Goal: Communication & Community: Answer question/provide support

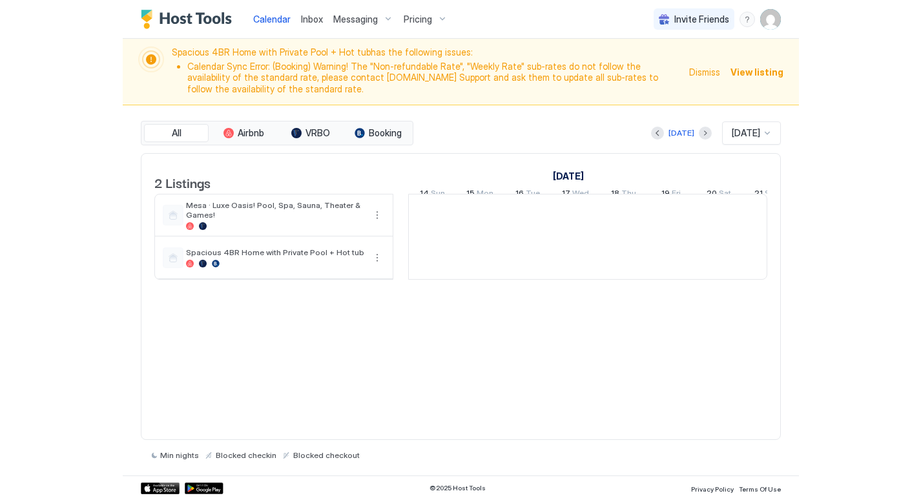
scroll to position [0, 718]
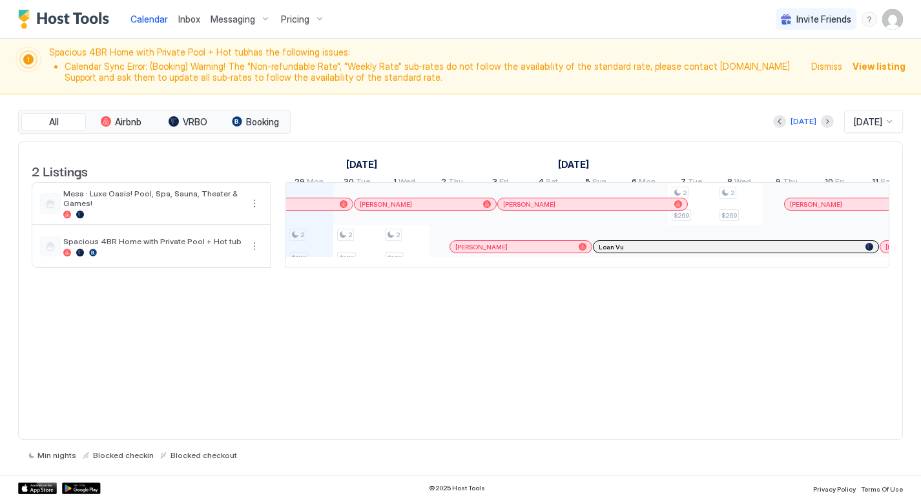
click at [191, 21] on span "Inbox" at bounding box center [189, 19] width 22 height 11
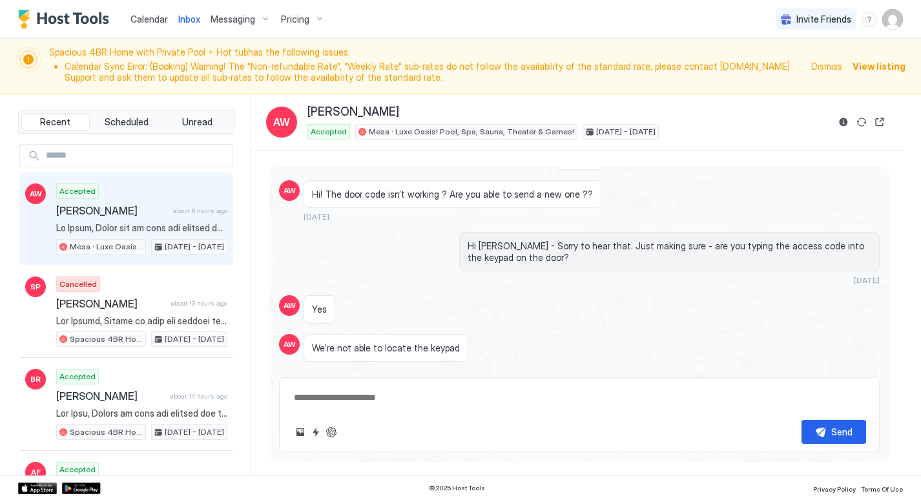
scroll to position [2279, 0]
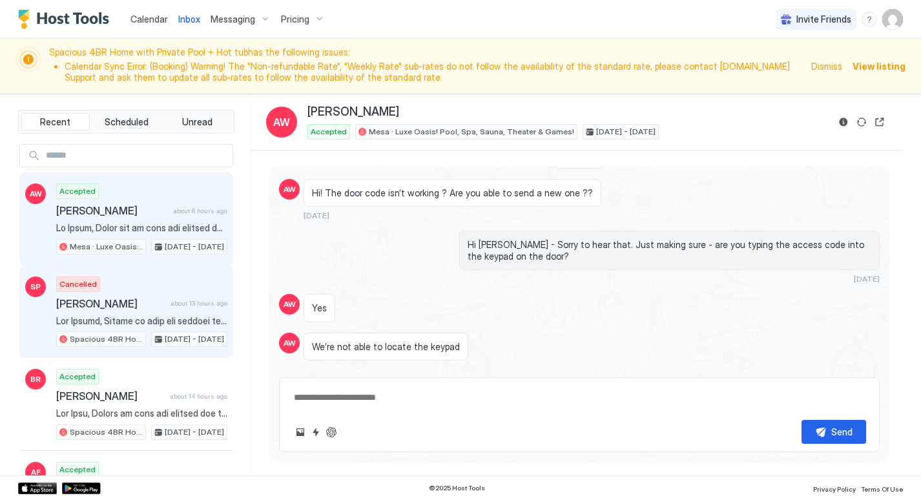
click at [103, 293] on div "Cancelled [PERSON_NAME] about 13 hours ago Spacious 4BR Home with Private Pool …" at bounding box center [141, 312] width 171 height 71
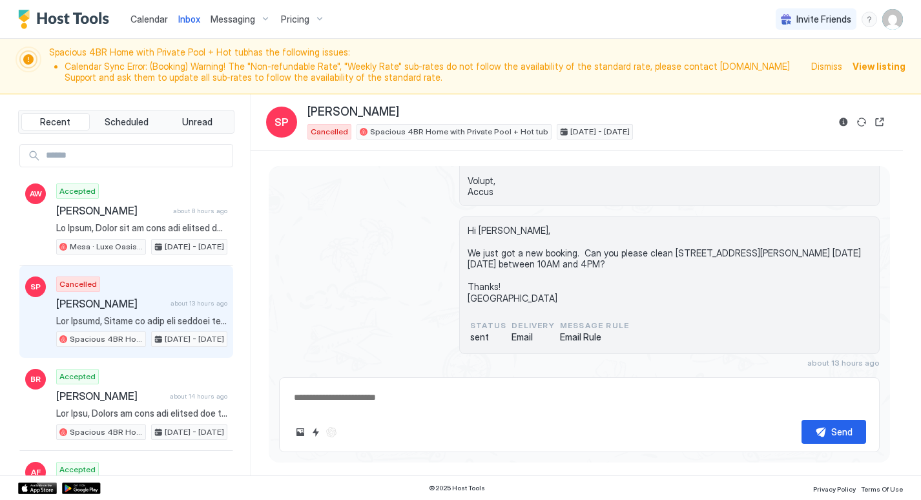
click at [147, 20] on span "Calendar" at bounding box center [149, 19] width 37 height 11
click at [144, 14] on span "Calendar" at bounding box center [149, 19] width 37 height 11
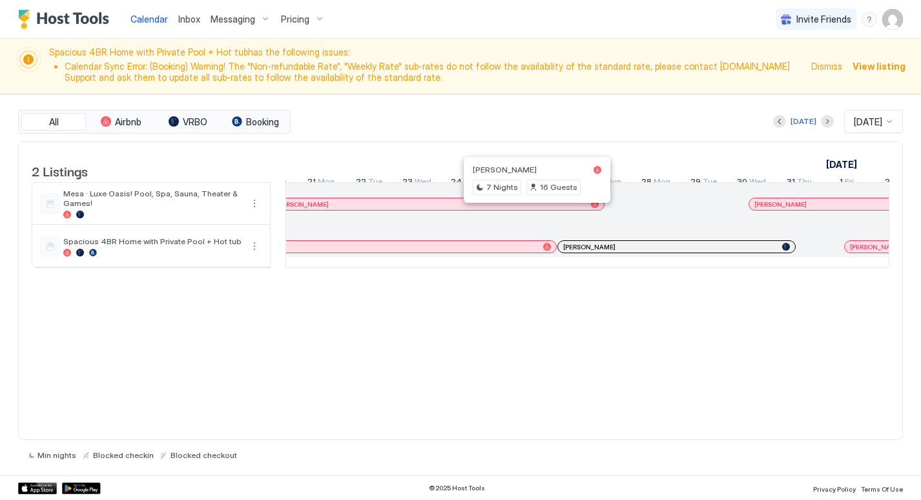
click at [533, 209] on div at bounding box center [533, 204] width 10 height 10
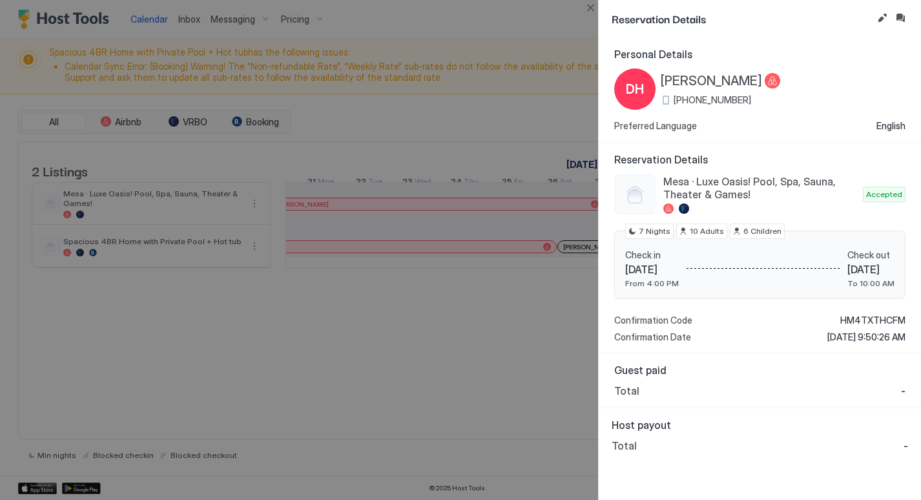
click at [478, 127] on div at bounding box center [460, 250] width 921 height 500
click at [546, 105] on div at bounding box center [460, 250] width 921 height 500
click at [348, 361] on div at bounding box center [460, 250] width 921 height 500
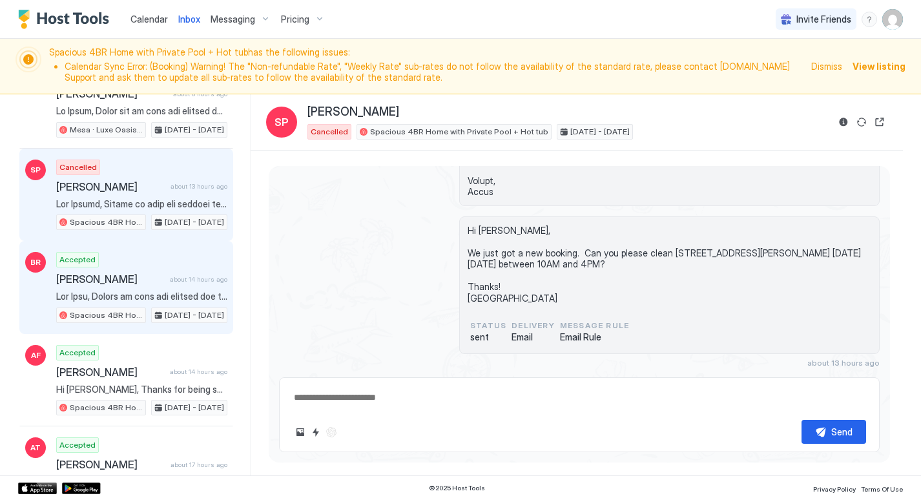
click at [114, 283] on span "[PERSON_NAME]" at bounding box center [110, 279] width 109 height 13
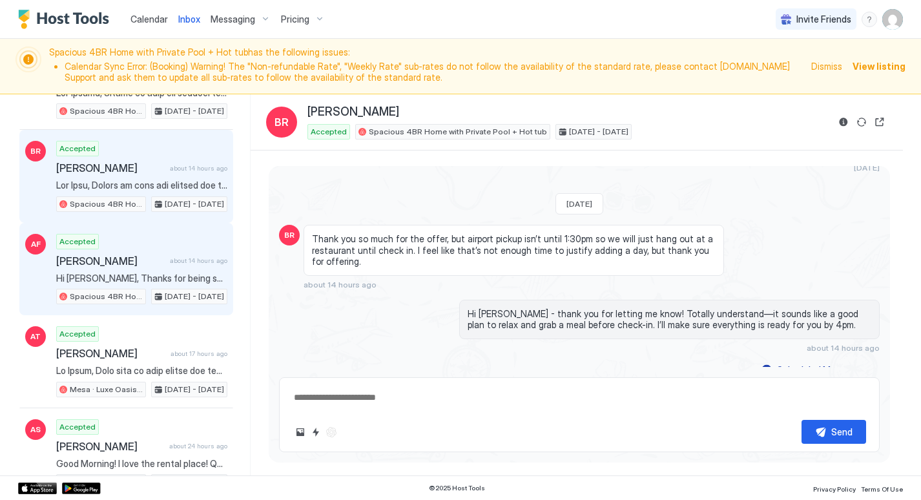
click at [145, 269] on div "Accepted [PERSON_NAME] about 14 hours ago Hi [PERSON_NAME], Thanks for being su…" at bounding box center [141, 269] width 171 height 71
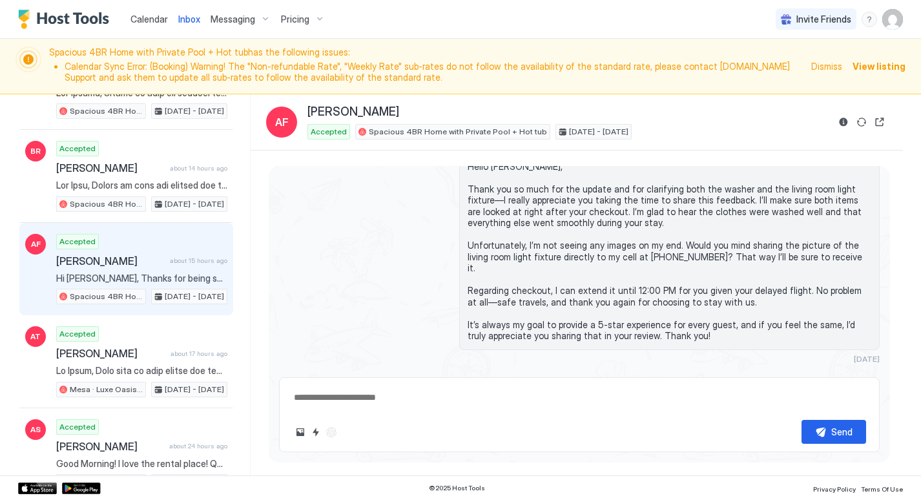
scroll to position [5269, 0]
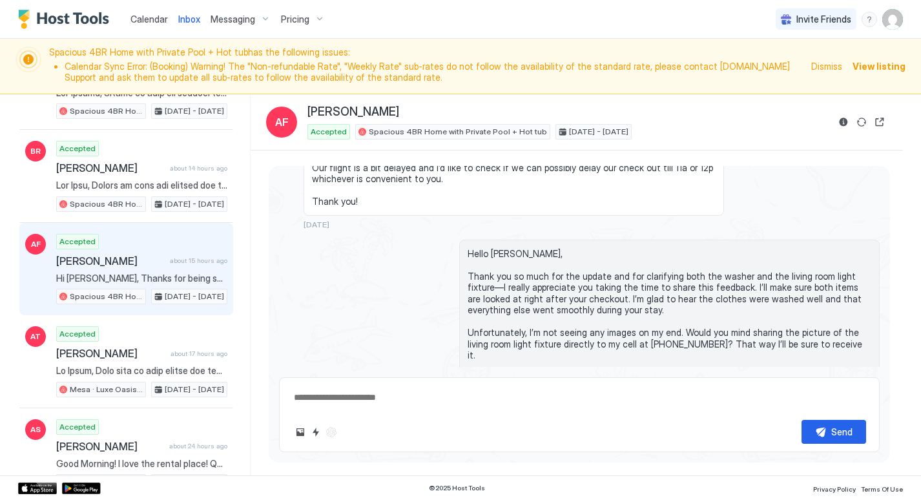
click at [509, 248] on span "Hello [PERSON_NAME], Thank you so much for the update and for clarifying both t…" at bounding box center [670, 338] width 404 height 181
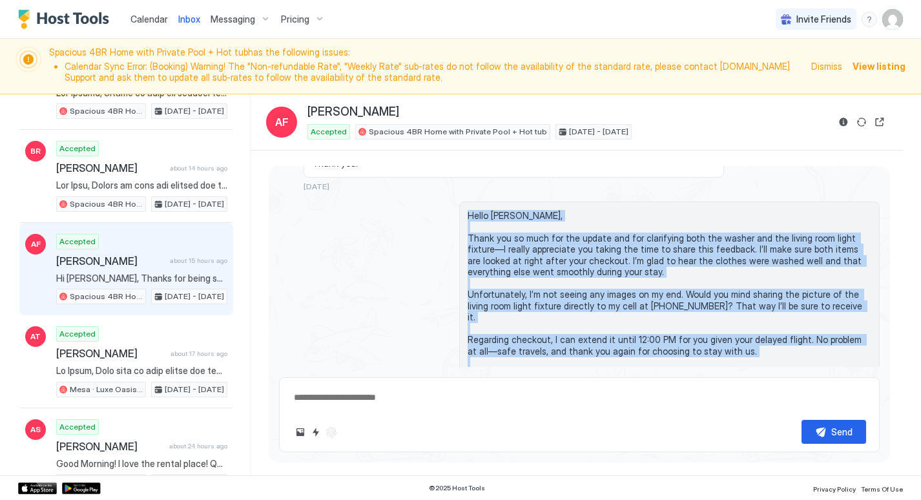
drag, startPoint x: 469, startPoint y: 180, endPoint x: 696, endPoint y: 353, distance: 285.9
click at [676, 353] on div "Hello [PERSON_NAME], Thank you so much for the update and for clarifying both t…" at bounding box center [669, 301] width 421 height 198
copy span "Hello [PERSON_NAME], Thank you so much for the update and for clarifying both t…"
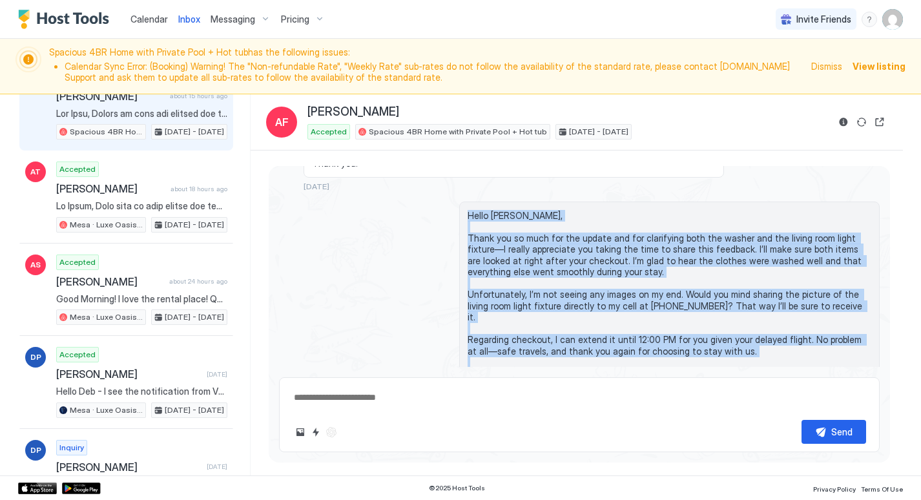
scroll to position [394, 0]
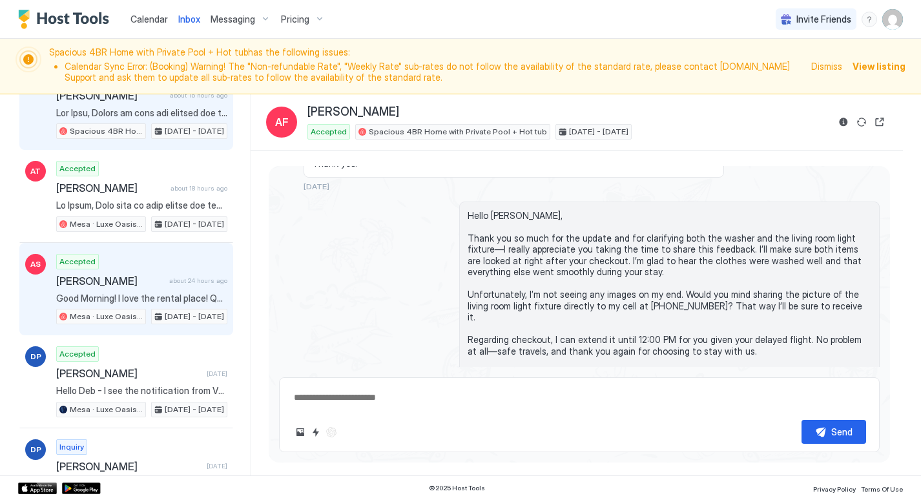
click at [149, 280] on span "[PERSON_NAME]" at bounding box center [110, 281] width 108 height 13
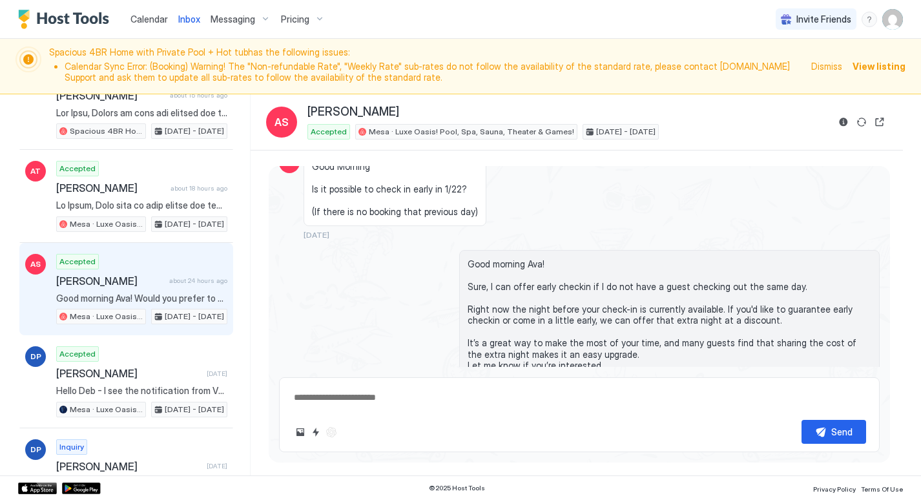
scroll to position [1670, 0]
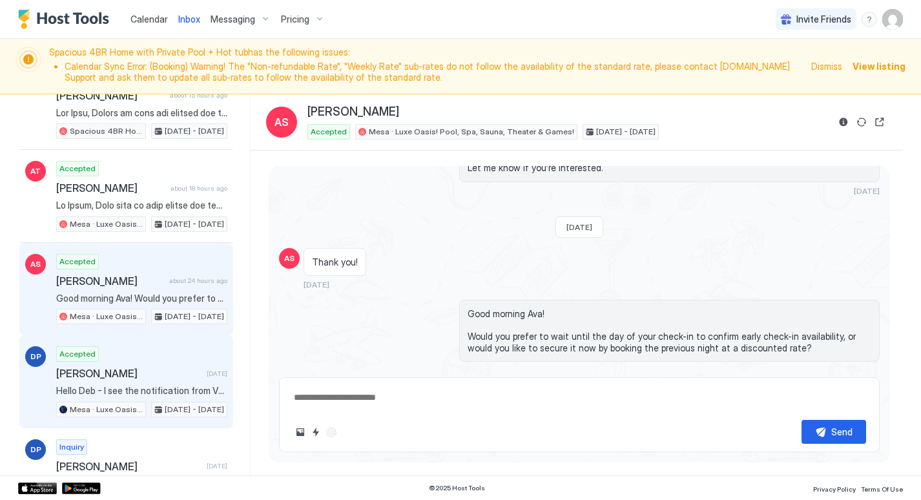
click at [175, 367] on span "[PERSON_NAME]" at bounding box center [128, 373] width 145 height 13
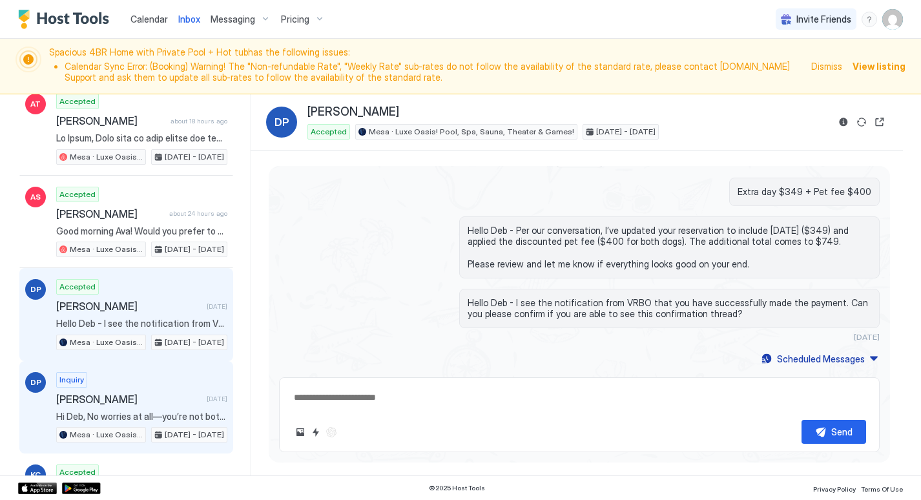
scroll to position [460, 0]
click at [111, 388] on div "Inquiry [PERSON_NAME] [DATE] Hi Deb, No worries at all—you’re not bothering me!…" at bounding box center [141, 408] width 171 height 71
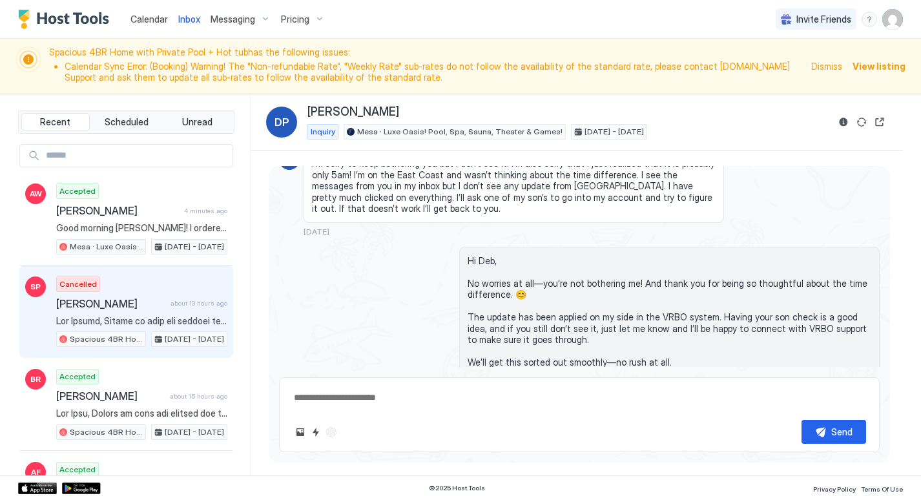
click at [157, 300] on span "[PERSON_NAME]" at bounding box center [110, 303] width 109 height 13
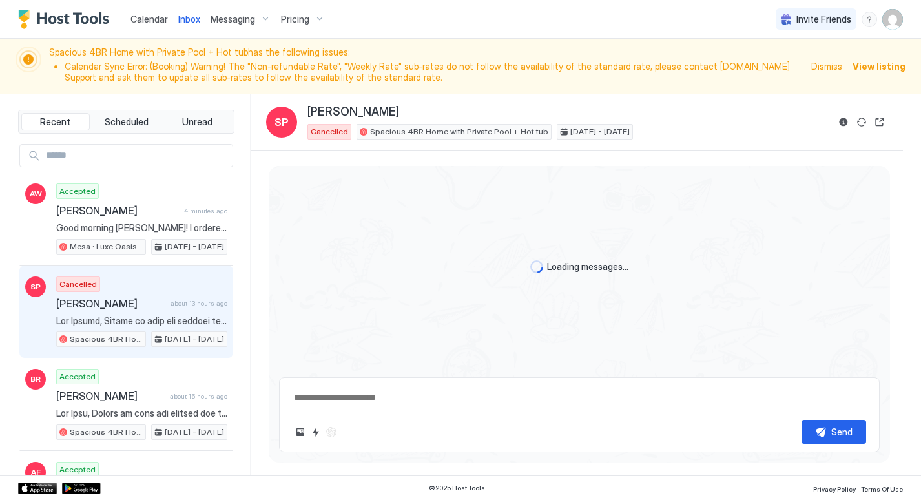
scroll to position [288, 0]
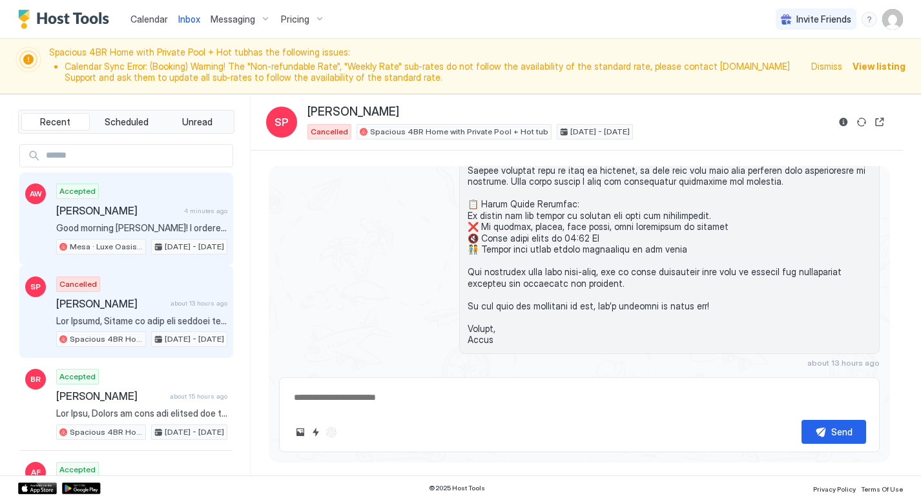
click at [160, 219] on div "Accepted [PERSON_NAME] 4 minutes ago Good morning [PERSON_NAME]! I ordered cake…" at bounding box center [141, 219] width 171 height 71
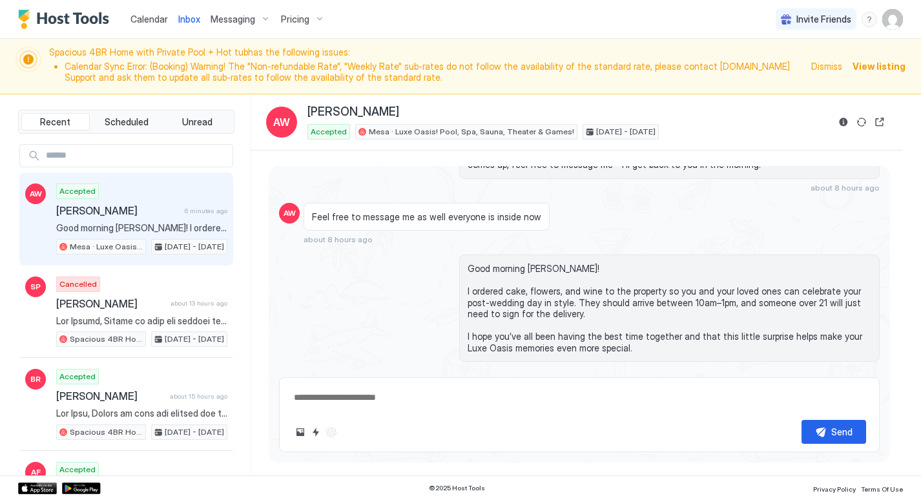
scroll to position [1762, 0]
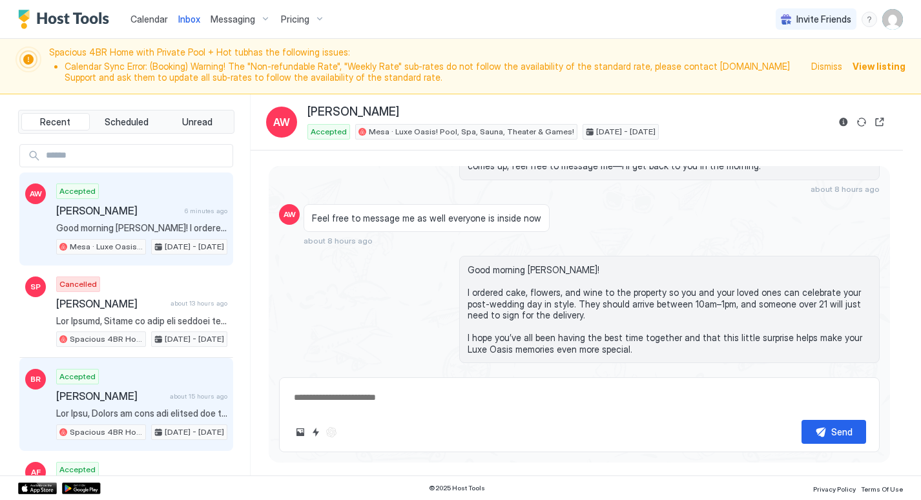
click at [118, 394] on span "[PERSON_NAME]" at bounding box center [110, 396] width 109 height 13
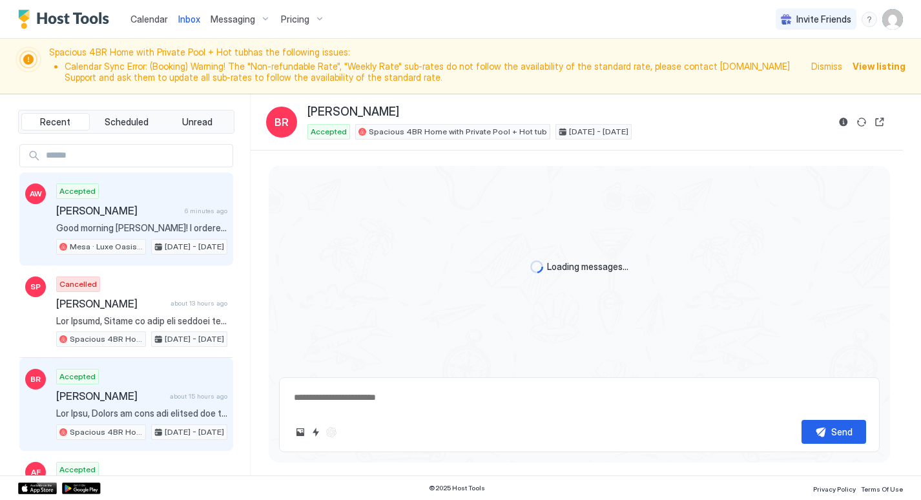
click at [142, 199] on div "Accepted [PERSON_NAME] 6 minutes ago Good morning [PERSON_NAME]! I ordered cake…" at bounding box center [141, 219] width 171 height 71
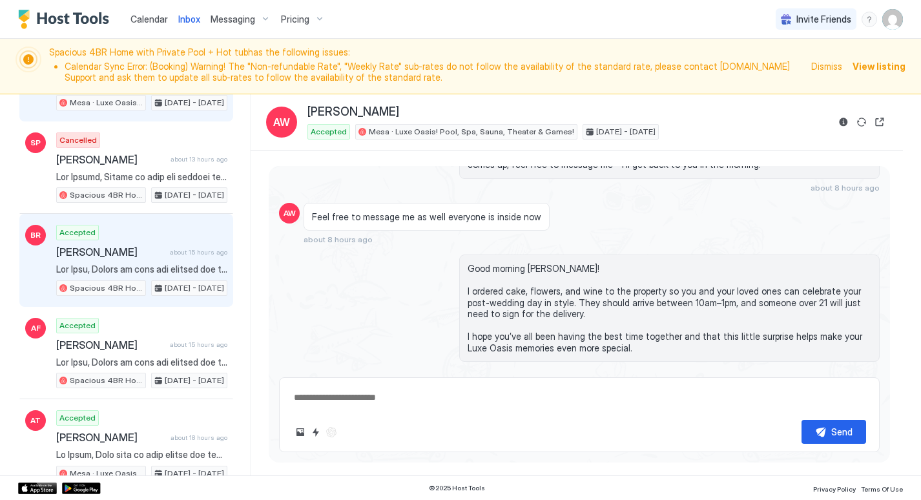
scroll to position [164, 0]
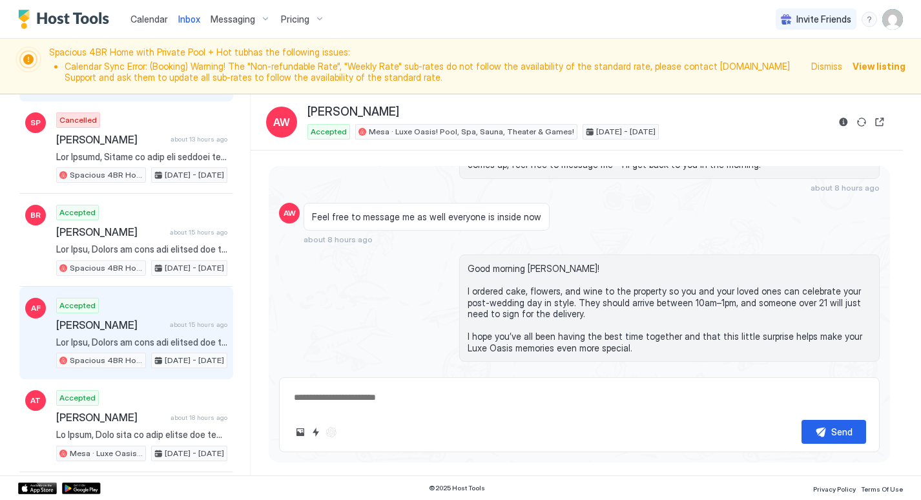
click at [146, 315] on div "Accepted [PERSON_NAME] about 15 hours ago Spacious 4BR Home with Private Pool +…" at bounding box center [141, 333] width 171 height 71
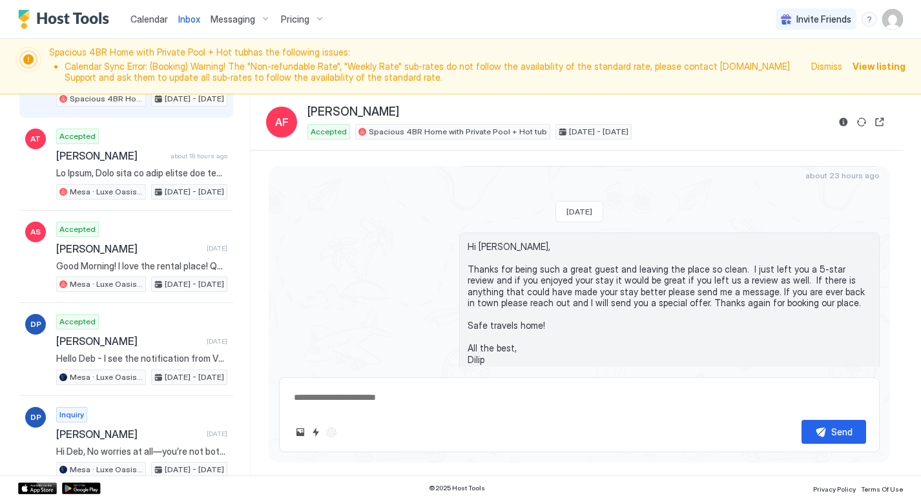
scroll to position [447, 0]
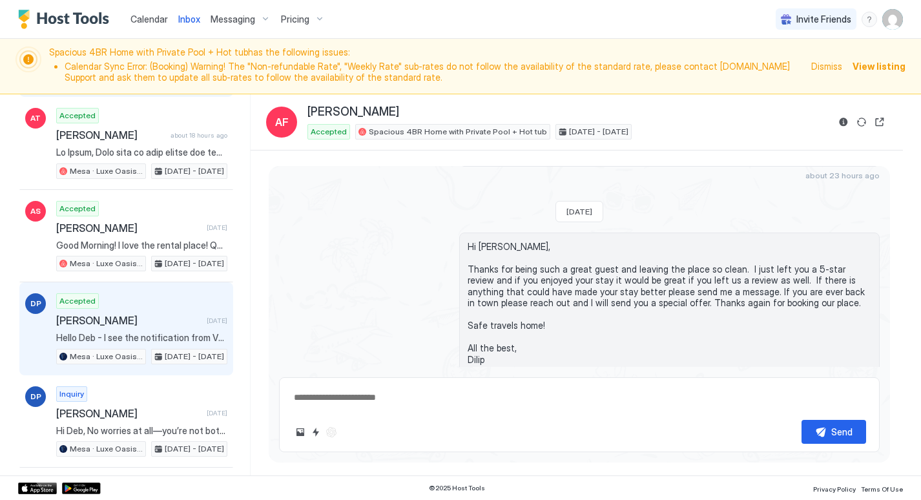
click at [145, 314] on span "[PERSON_NAME]" at bounding box center [128, 320] width 145 height 13
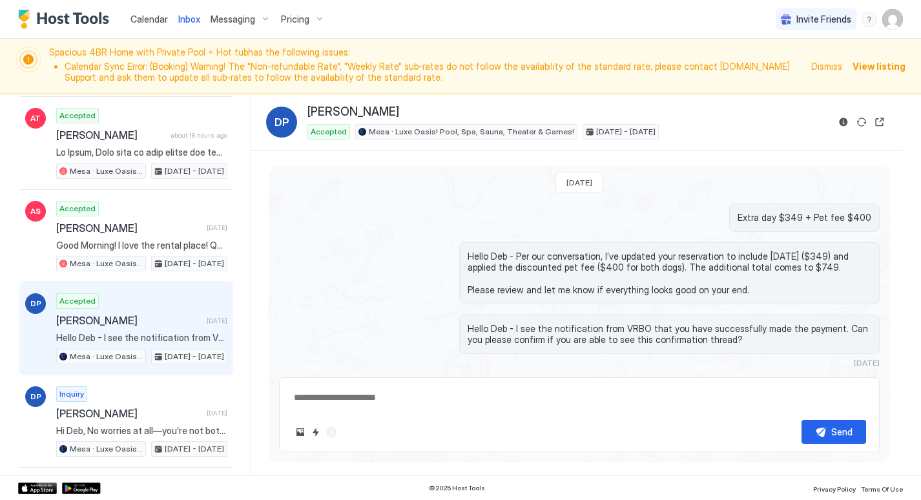
scroll to position [852, 0]
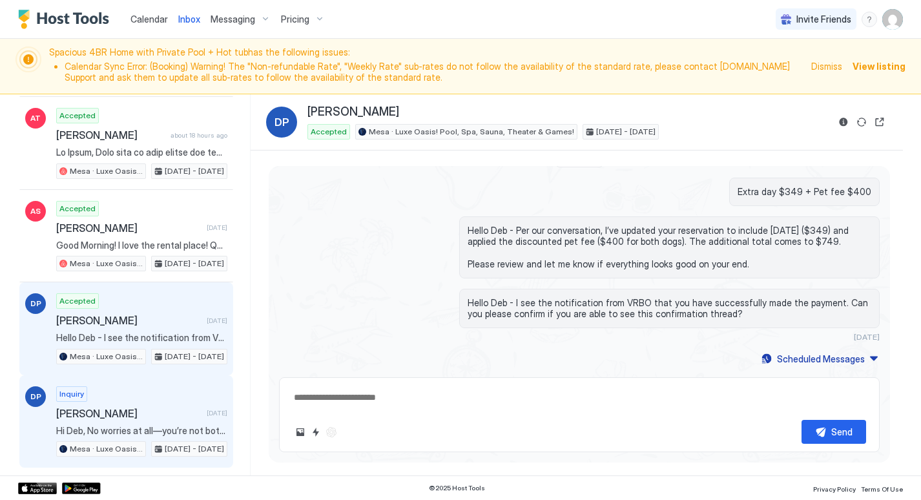
click at [160, 394] on div "Inquiry [PERSON_NAME] [DATE] Hi Deb, No worries at all—you’re not bothering me!…" at bounding box center [141, 421] width 171 height 71
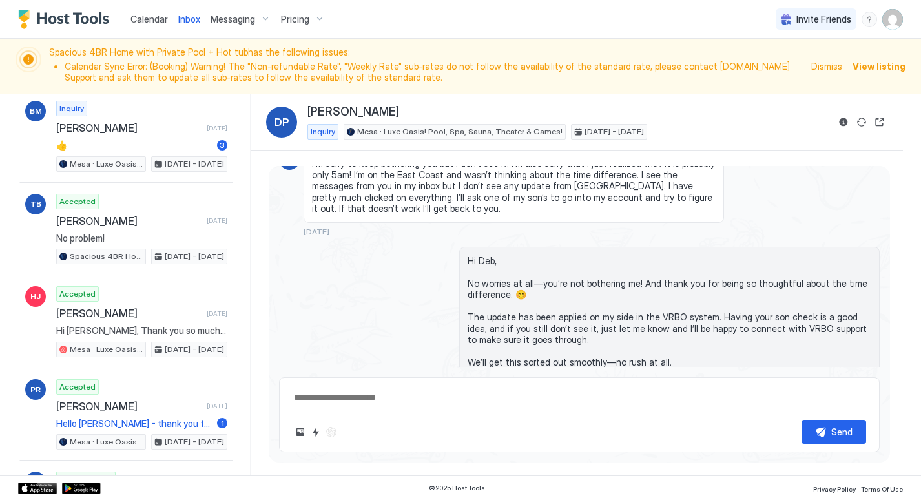
scroll to position [1553, 0]
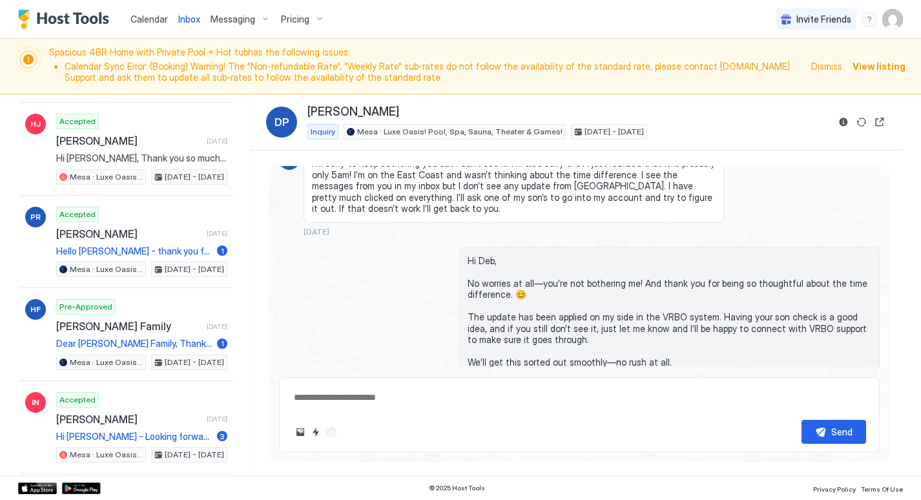
click at [665, 316] on span "Hi Deb, No worries at all—you’re not bothering me! And thank you for being so t…" at bounding box center [670, 311] width 404 height 113
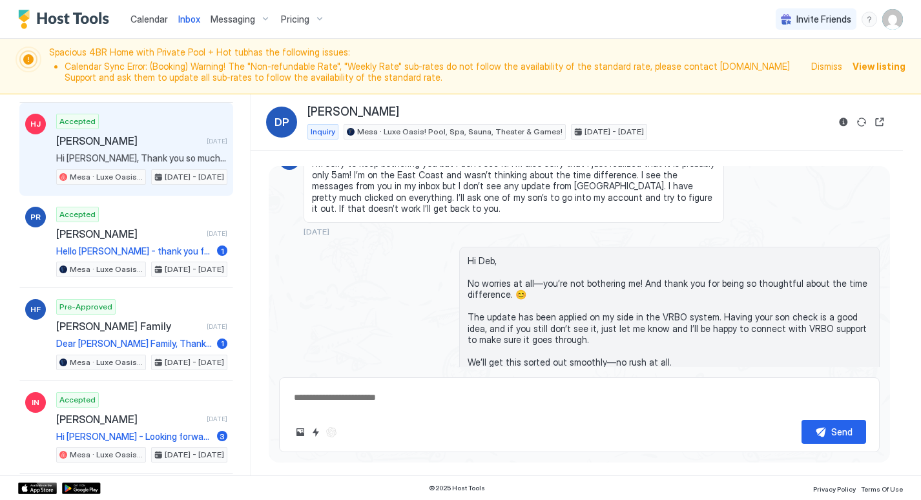
click at [150, 162] on span "Hi [PERSON_NAME], Thank you so much for booking with us! We are looking forward…" at bounding box center [141, 159] width 171 height 12
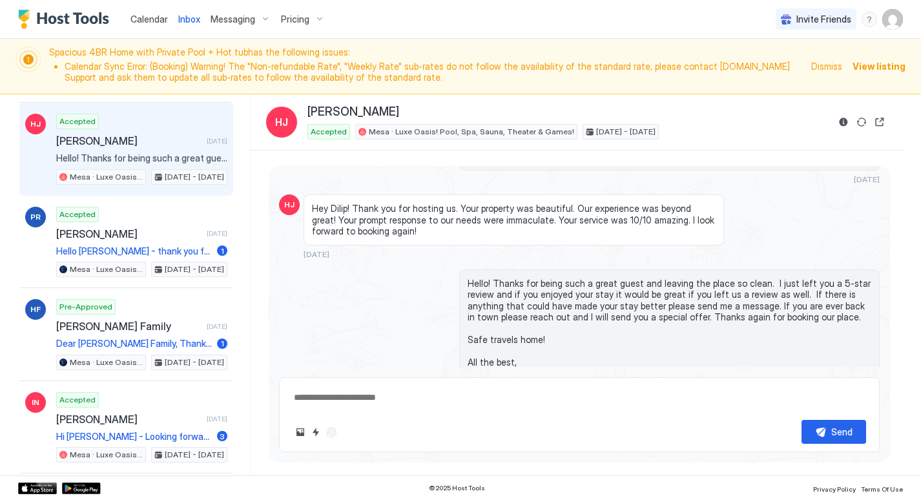
scroll to position [4280, 0]
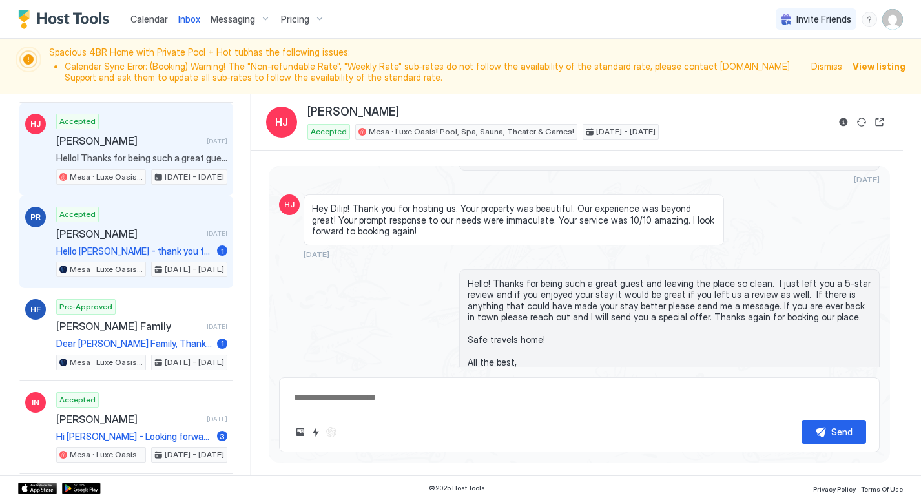
click at [124, 225] on div "Accepted [PERSON_NAME] [DATE] Hello [PERSON_NAME] - thank you for checking in! …" at bounding box center [141, 242] width 171 height 71
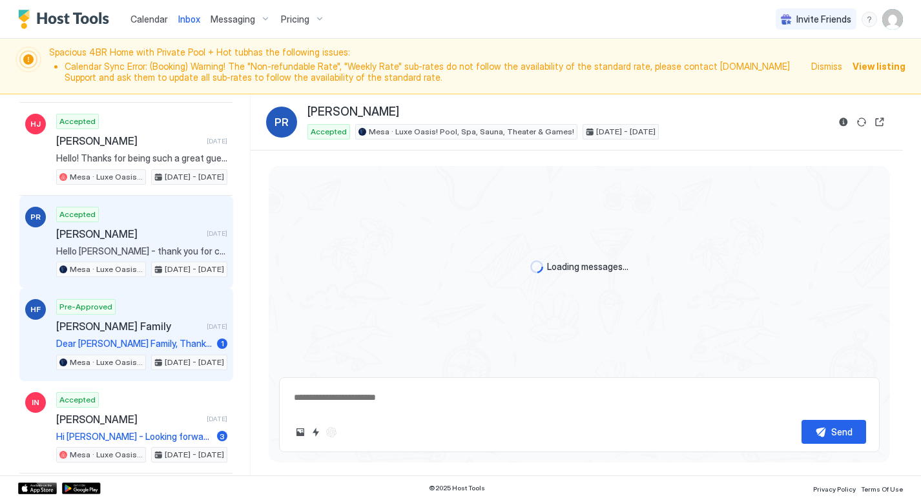
scroll to position [483, 0]
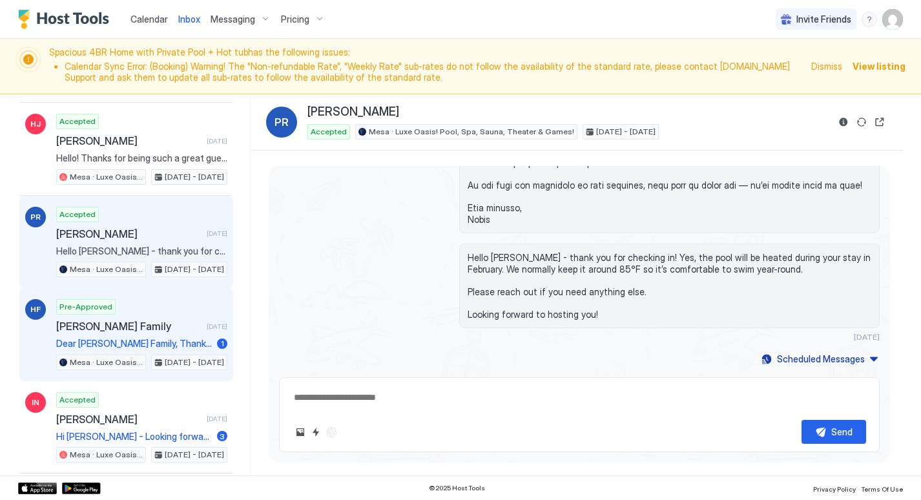
click at [148, 312] on div "Pre-Approved [PERSON_NAME] Family [DATE] Dear [PERSON_NAME] Family, Thanks for …" at bounding box center [141, 334] width 171 height 71
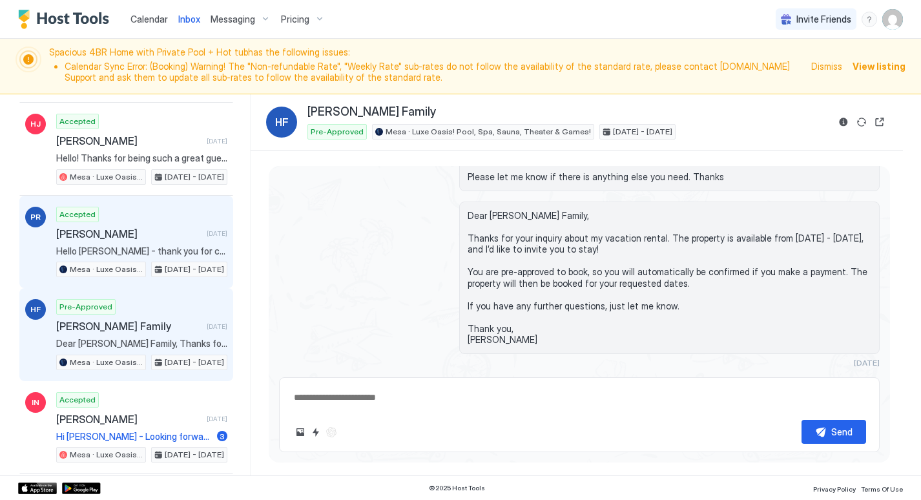
click at [148, 217] on div "Accepted [PERSON_NAME] [DATE] Hello [PERSON_NAME] - thank you for checking in! …" at bounding box center [141, 242] width 171 height 71
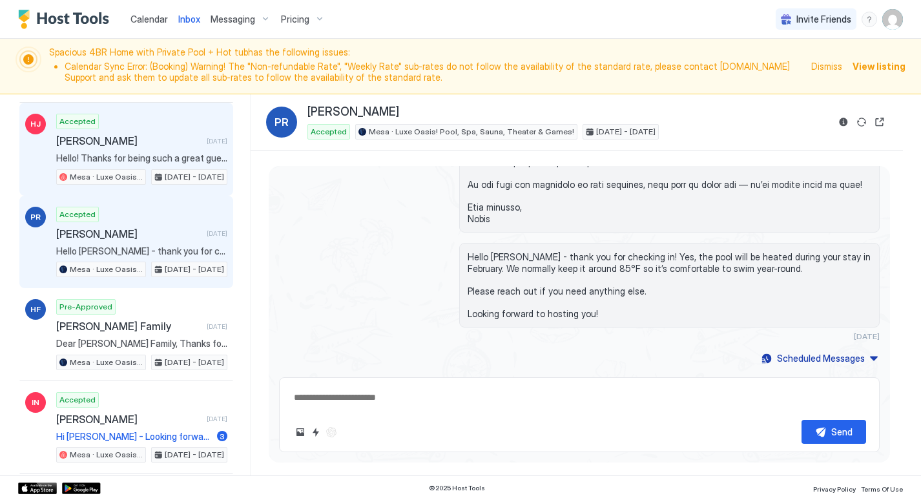
click at [156, 145] on span "[PERSON_NAME]" at bounding box center [128, 140] width 145 height 13
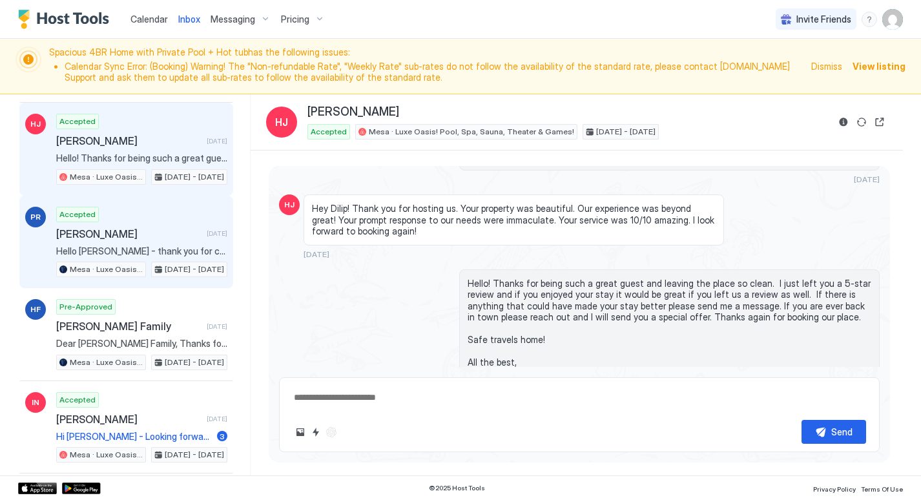
click at [156, 229] on span "[PERSON_NAME]" at bounding box center [128, 233] width 145 height 13
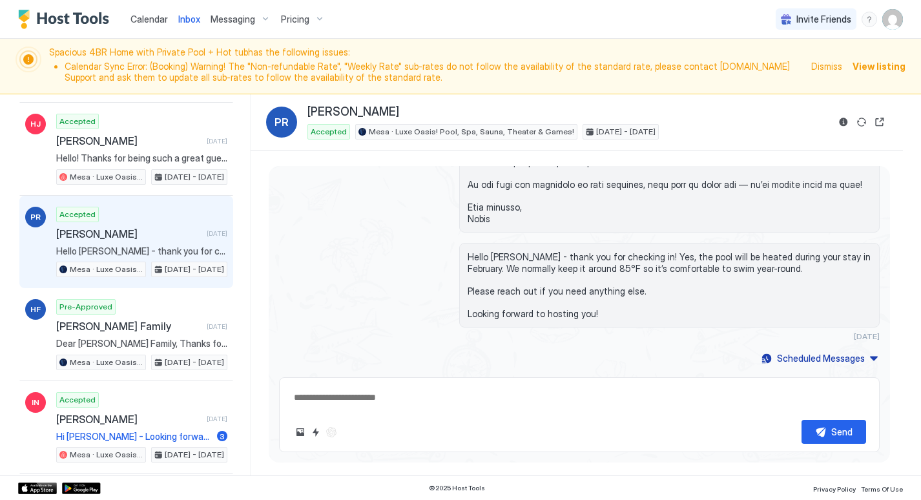
scroll to position [1577, 0]
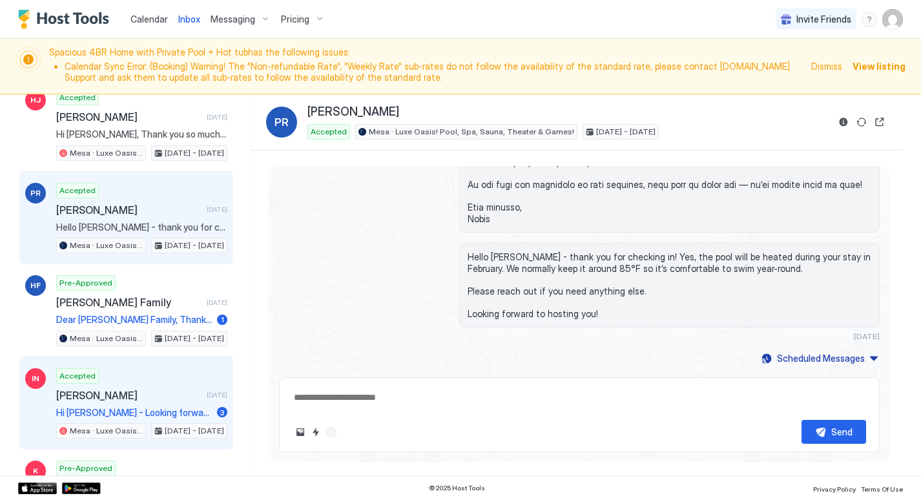
click at [154, 384] on div "Accepted [PERSON_NAME] [DATE] Hi [PERSON_NAME] - Looking forward to hosting you…" at bounding box center [141, 403] width 171 height 71
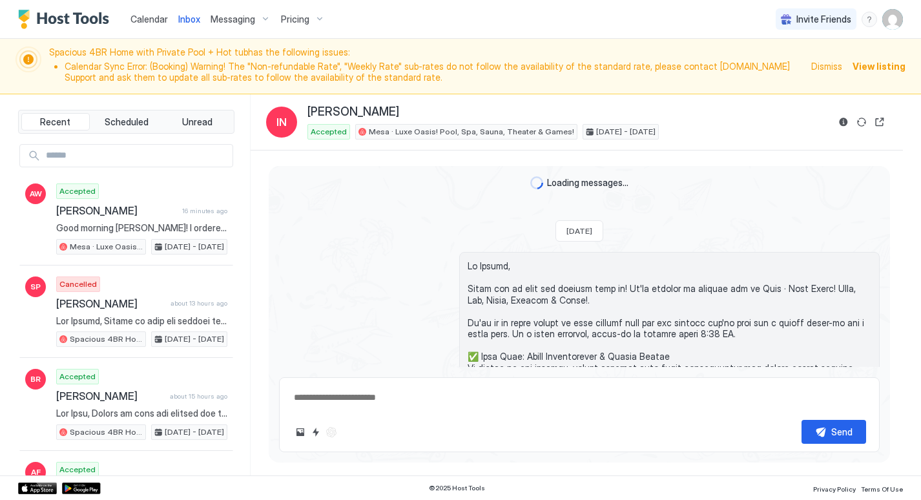
scroll to position [861, 0]
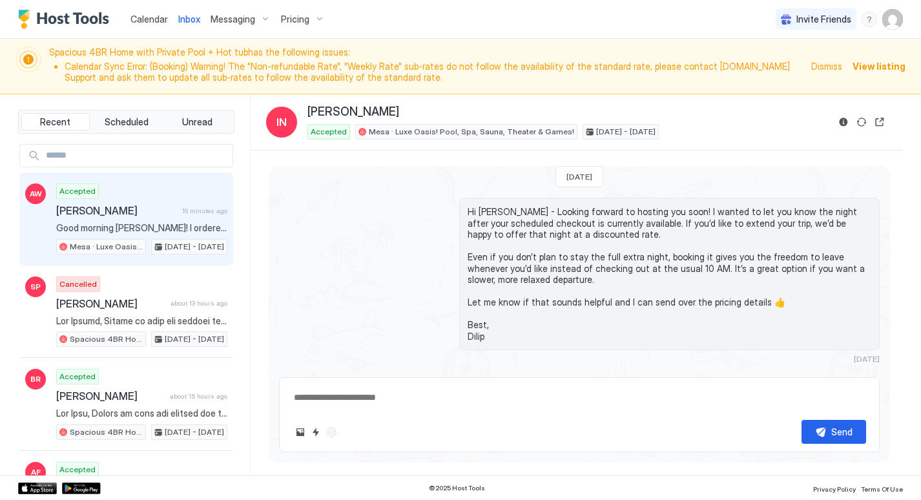
click at [175, 192] on div "Accepted [PERSON_NAME] 16 minutes ago Good morning [PERSON_NAME]! I ordered cak…" at bounding box center [141, 219] width 171 height 71
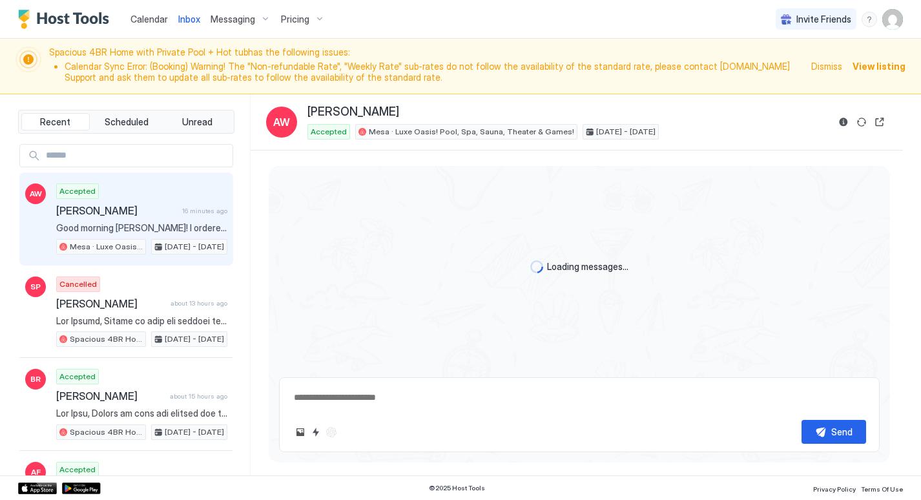
scroll to position [1764, 0]
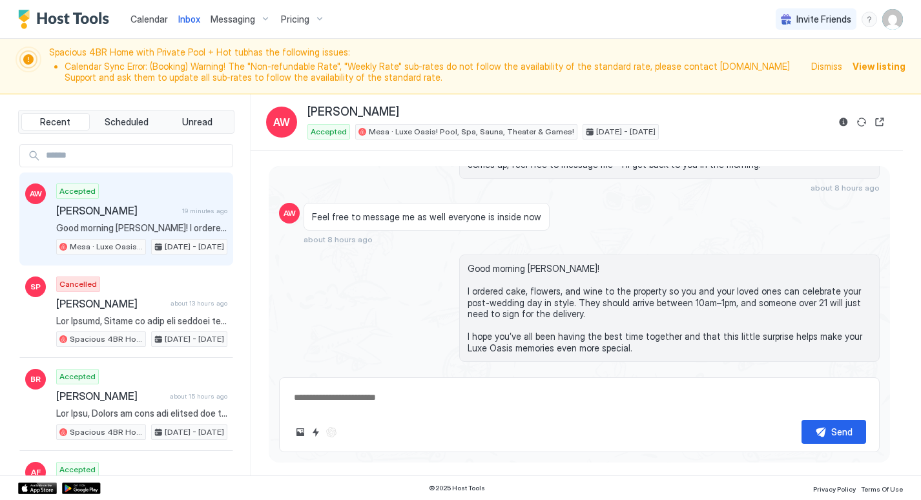
type textarea "*"
